Goal: Information Seeking & Learning: Learn about a topic

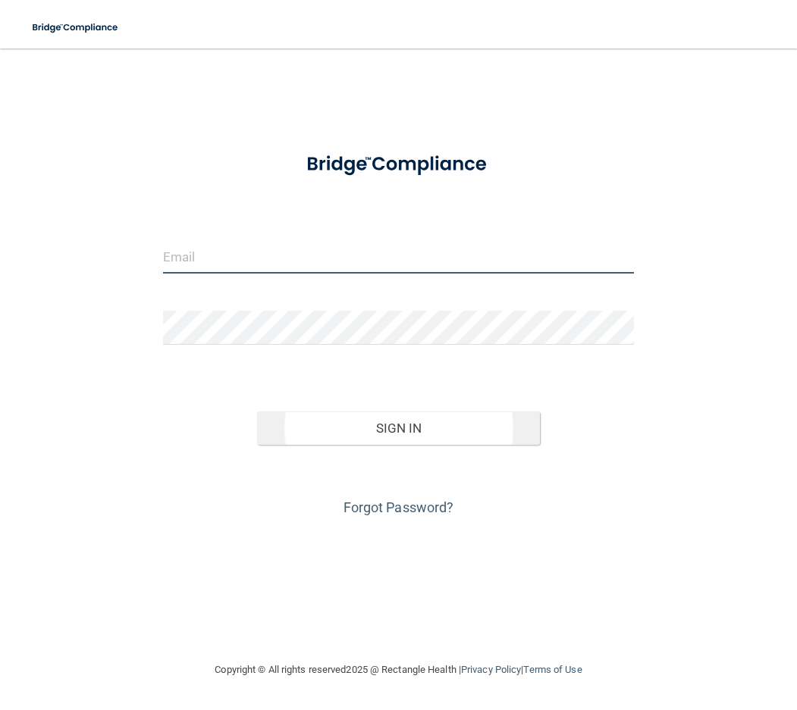
type input "[EMAIL_ADDRESS][DOMAIN_NAME]"
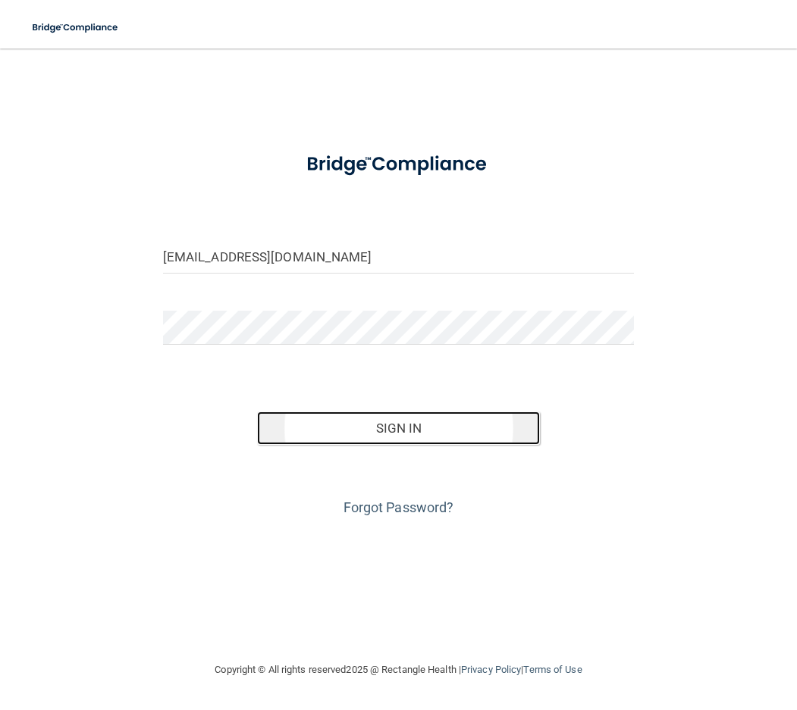
click at [377, 437] on button "Sign In" at bounding box center [398, 428] width 283 height 33
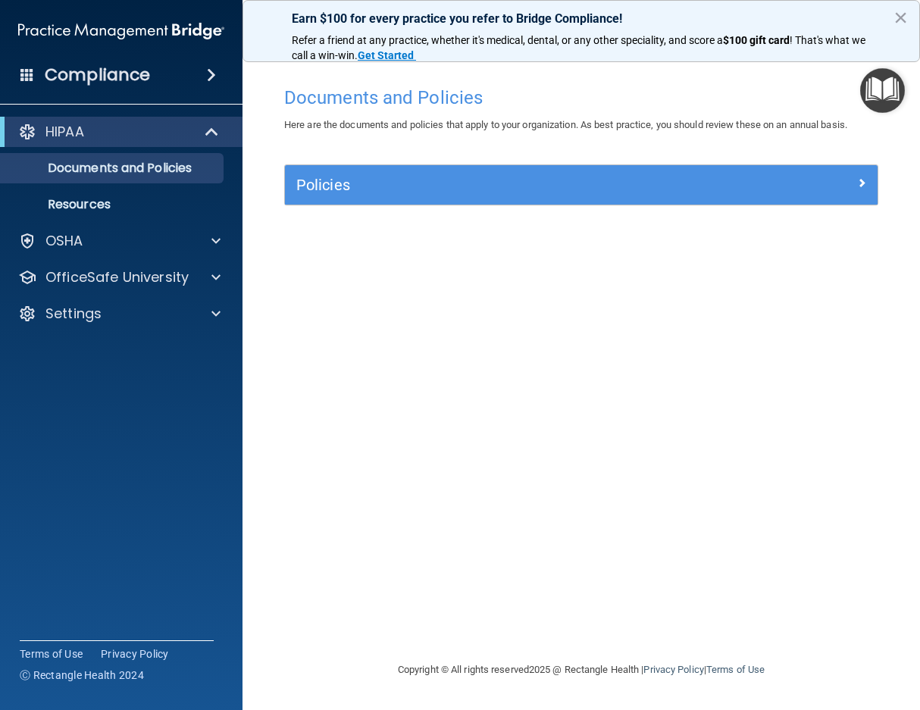
click at [408, 280] on div "Documents and Policies Here are the documents and policies that apply to your o…" at bounding box center [581, 370] width 617 height 582
click at [173, 167] on p "Documents and Policies" at bounding box center [113, 168] width 207 height 15
click at [135, 277] on p "OfficeSafe University" at bounding box center [116, 277] width 143 height 18
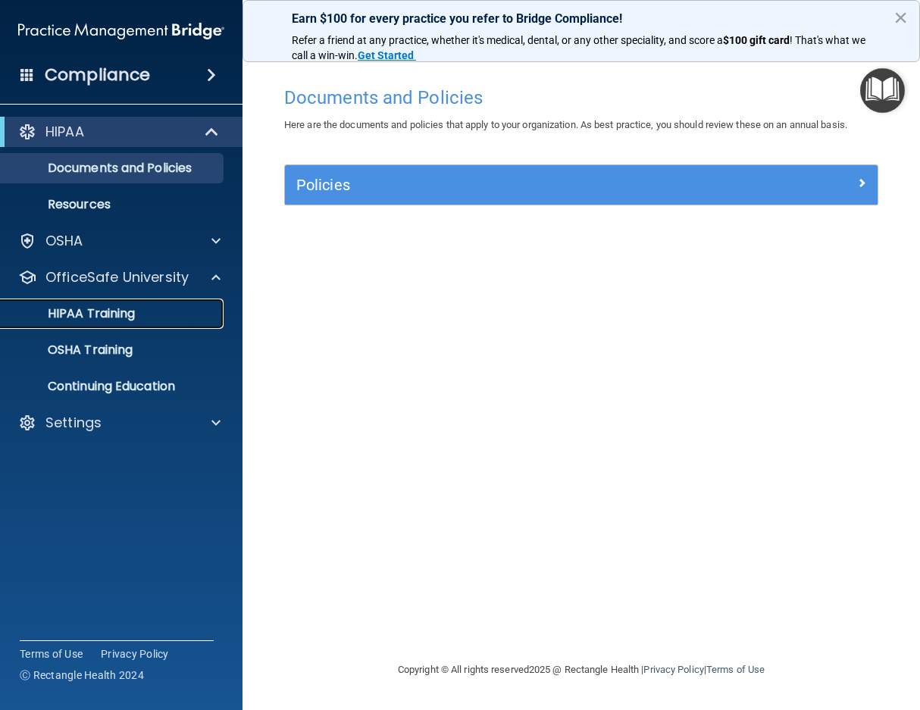
click at [117, 315] on p "HIPAA Training" at bounding box center [72, 313] width 125 height 15
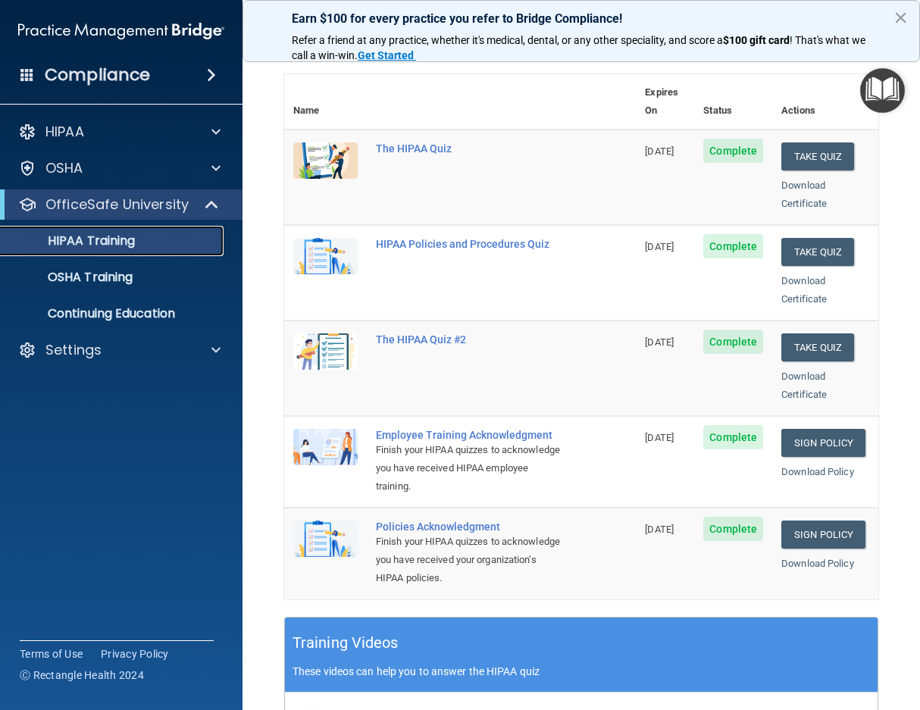
scroll to position [150, 0]
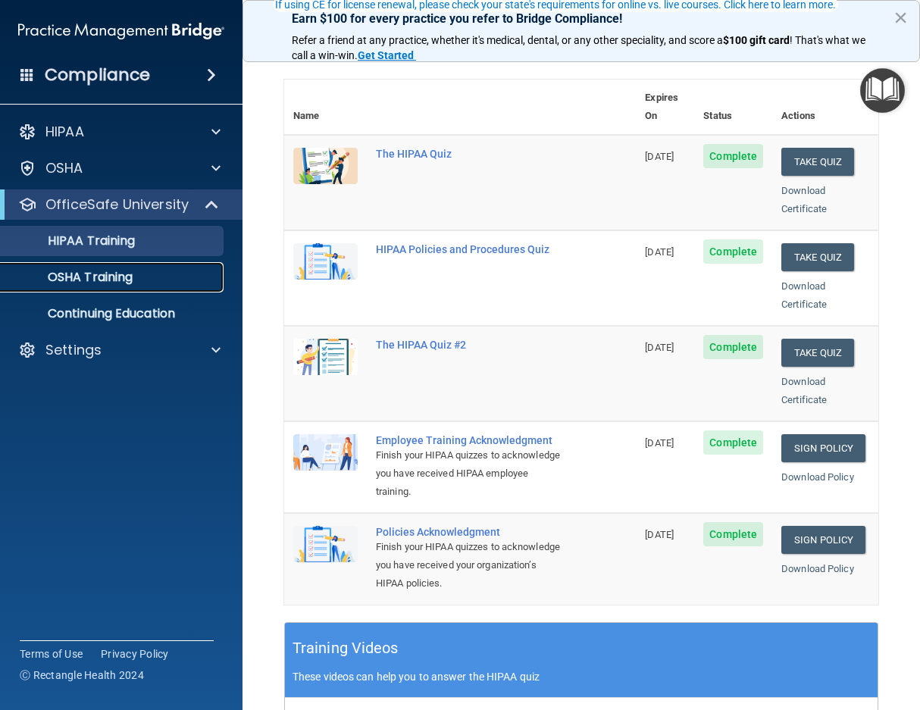
click at [79, 277] on p "OSHA Training" at bounding box center [71, 277] width 123 height 15
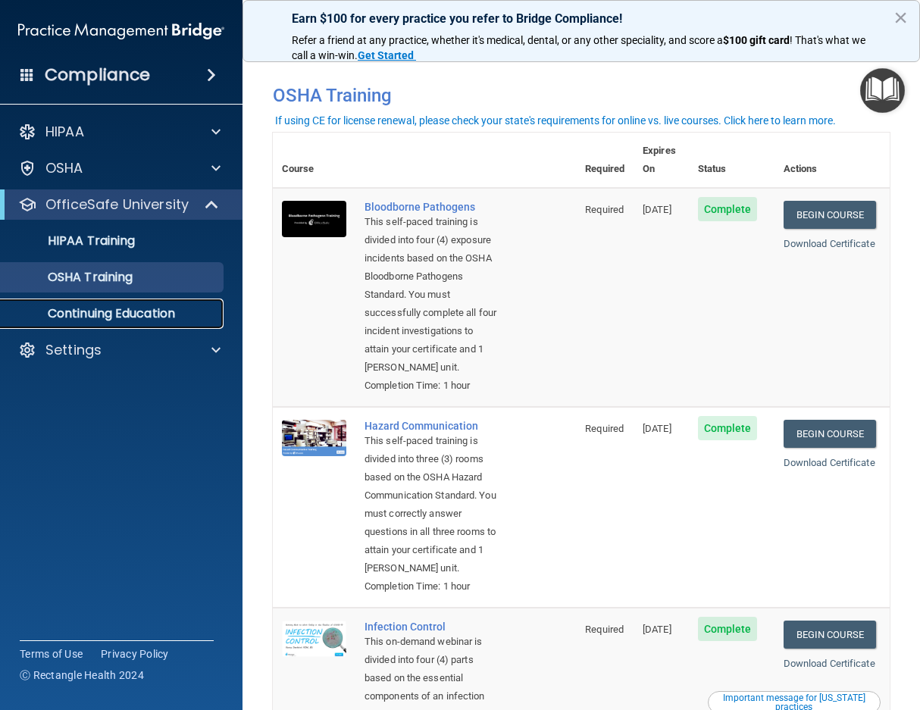
click at [124, 309] on p "Continuing Education" at bounding box center [113, 313] width 207 height 15
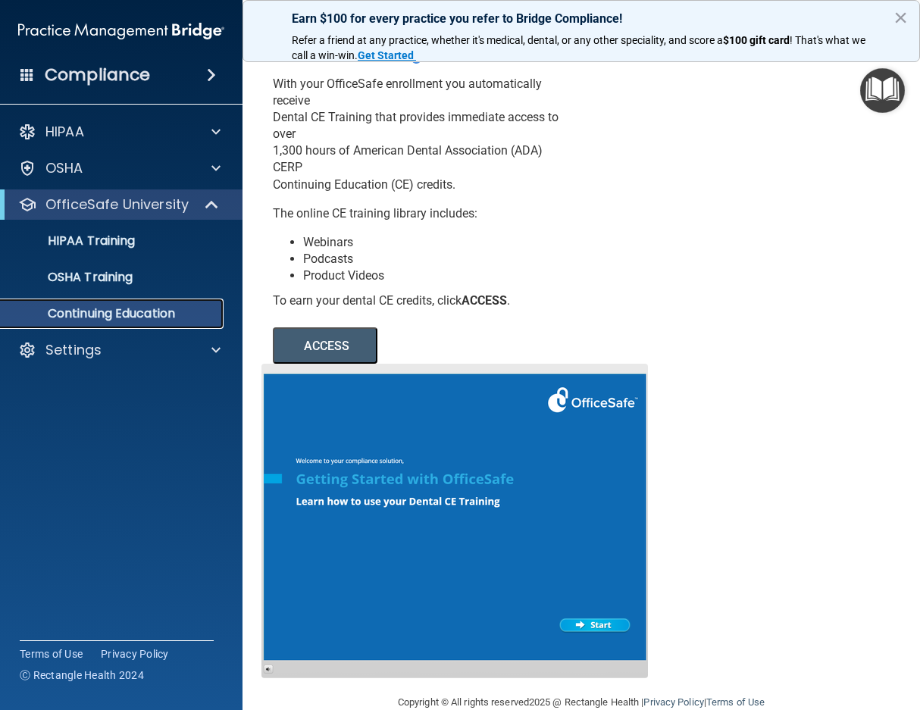
scroll to position [61, 0]
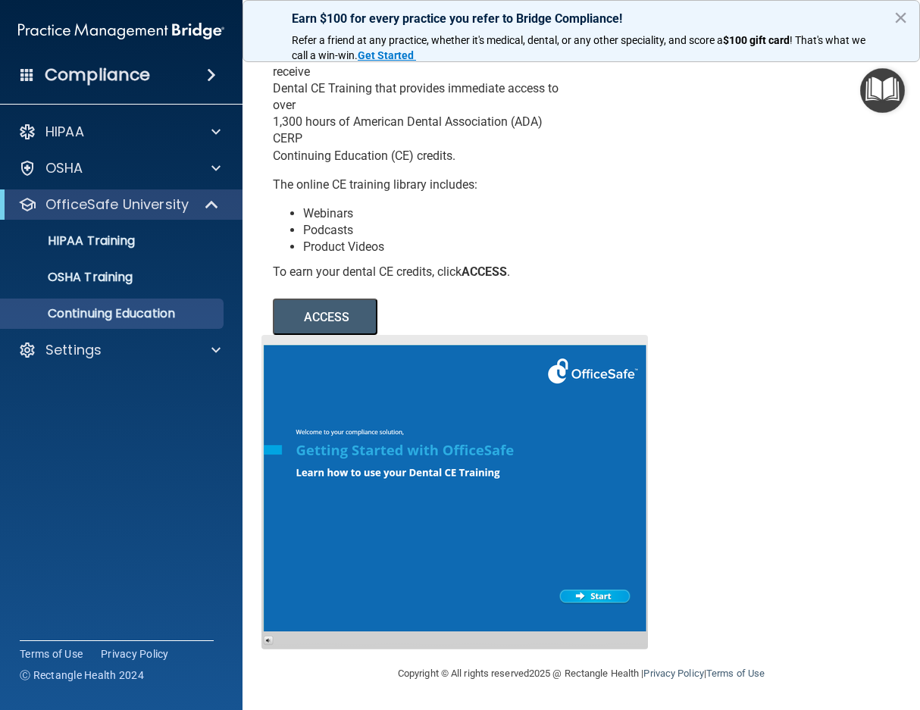
click at [334, 318] on button "ACCESS" at bounding box center [325, 317] width 105 height 36
